Goal: Task Accomplishment & Management: Use online tool/utility

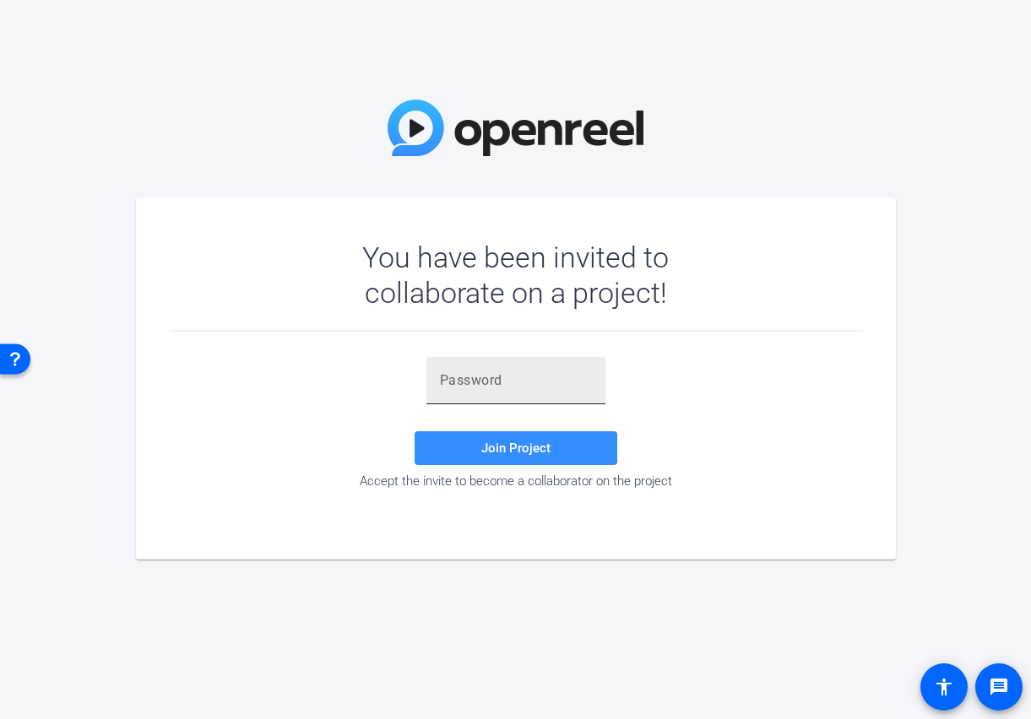
click at [469, 391] on div at bounding box center [516, 380] width 152 height 47
paste input "&fY6]^"
type input "&fY6]^"
click at [502, 441] on span "Join Project" at bounding box center [515, 448] width 69 height 15
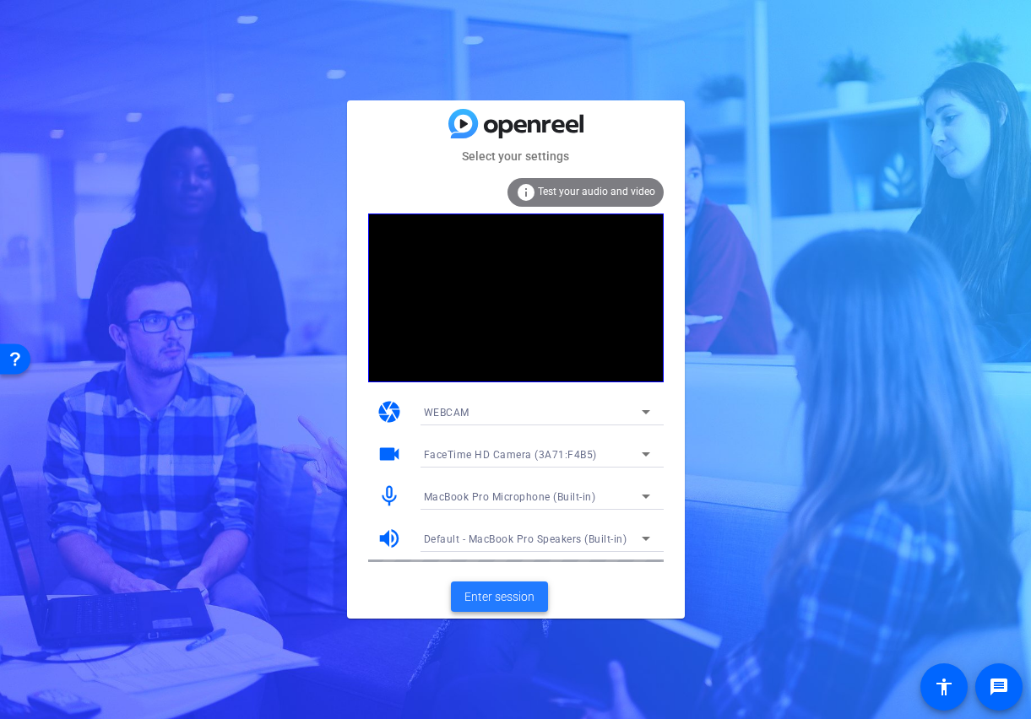
click at [480, 591] on span "Enter session" at bounding box center [499, 598] width 70 height 18
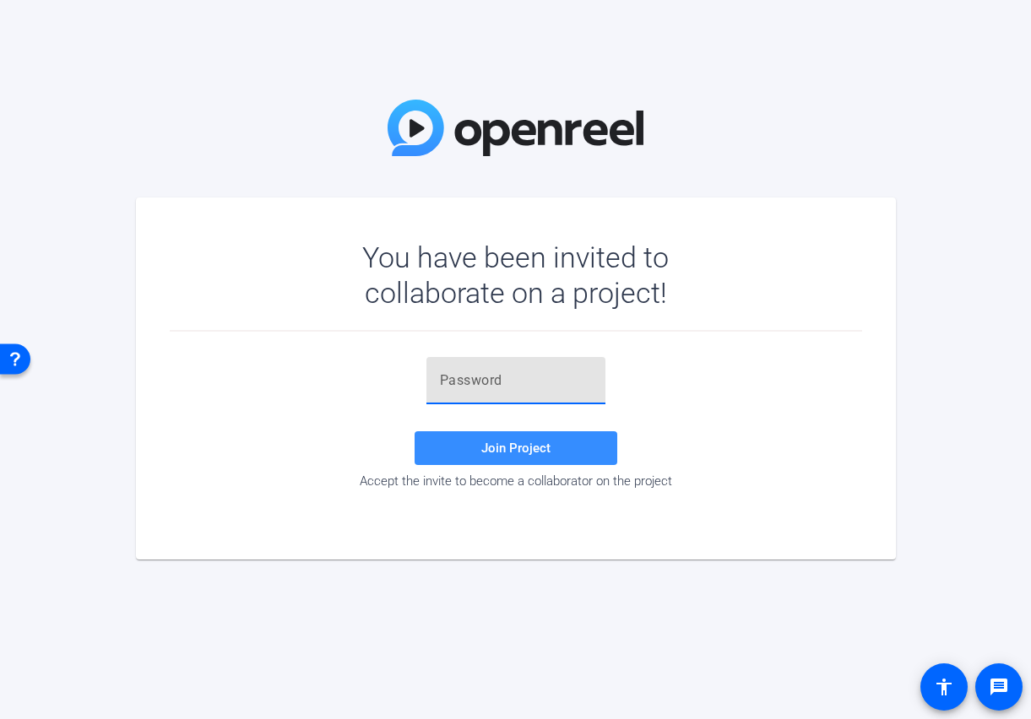
click at [567, 377] on input "text" at bounding box center [516, 381] width 152 height 20
paste input "&fY6]^"
type input "&fY6]^"
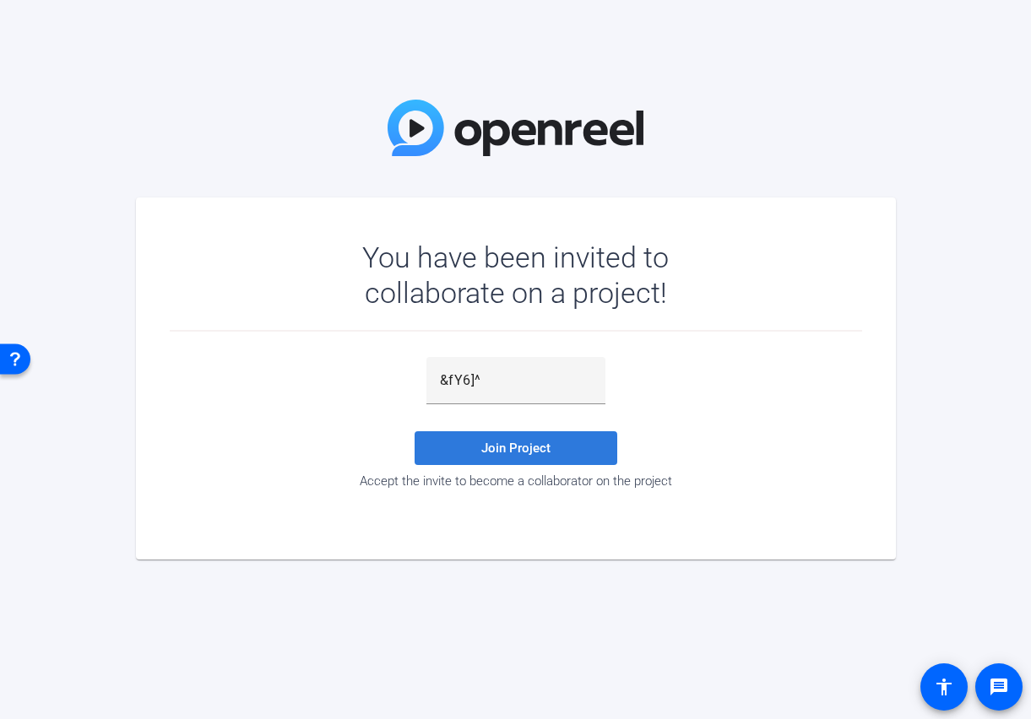
click at [491, 457] on span at bounding box center [516, 448] width 203 height 41
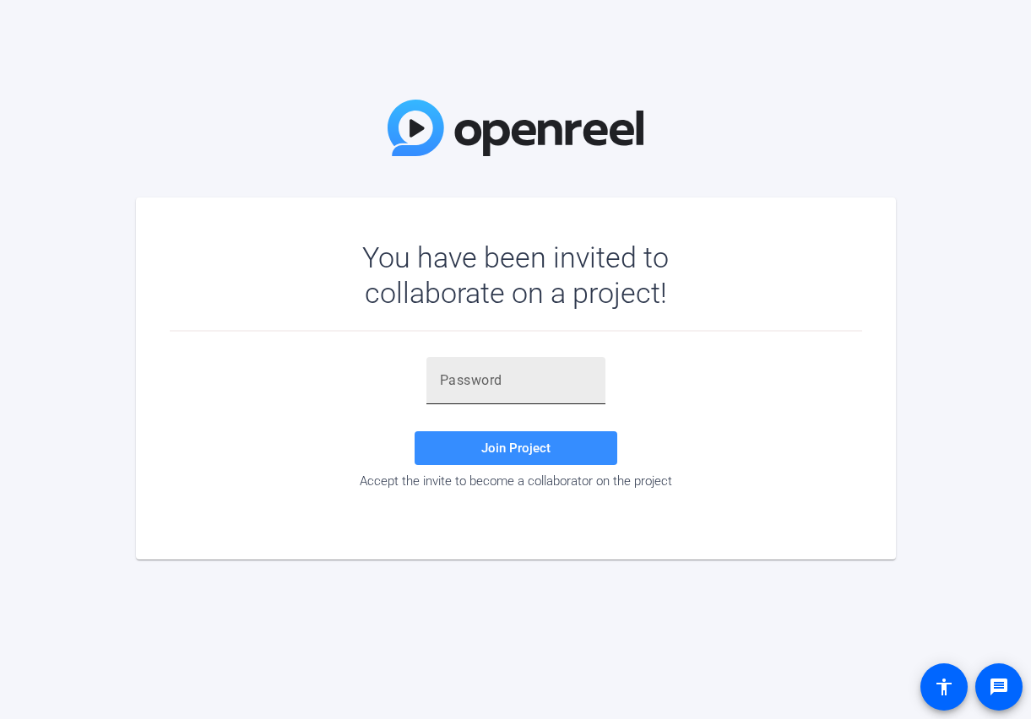
click at [481, 380] on input "text" at bounding box center [516, 381] width 152 height 20
paste input "&fY6]^"
type input "&fY6]^"
click at [489, 440] on span at bounding box center [516, 448] width 203 height 41
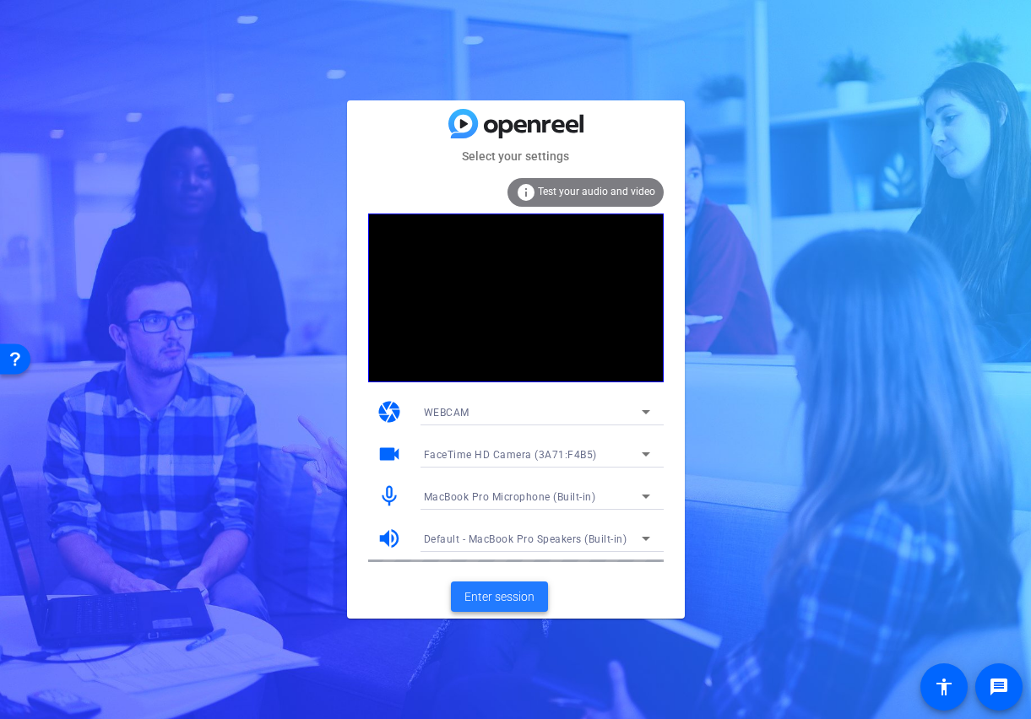
click at [496, 589] on span "Enter session" at bounding box center [499, 598] width 70 height 18
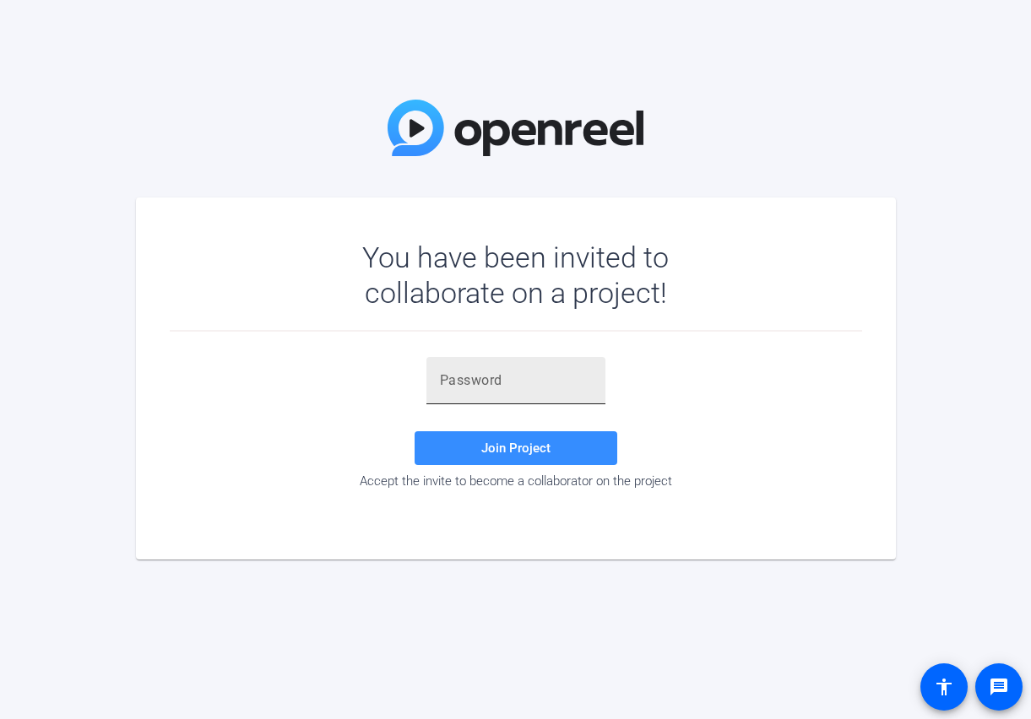
click at [453, 390] on input "text" at bounding box center [516, 381] width 152 height 20
paste input "&fY6]^"
type input "&fY6]^"
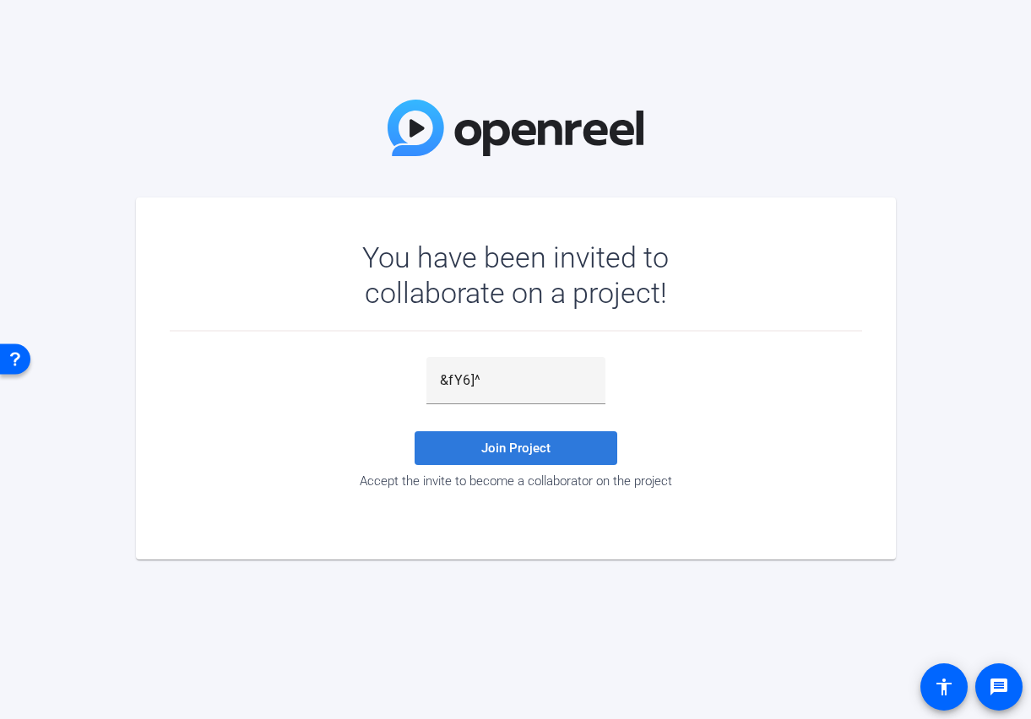
click at [503, 436] on span at bounding box center [516, 448] width 203 height 41
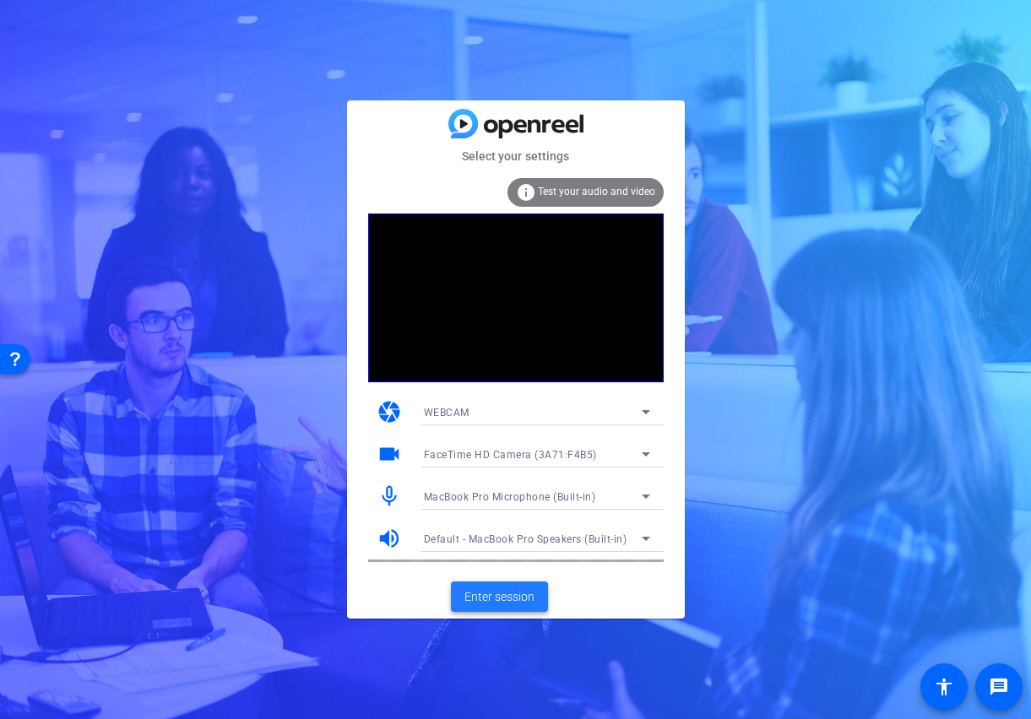
click at [494, 599] on span "Enter session" at bounding box center [499, 598] width 70 height 18
